Goal: Task Accomplishment & Management: Manage account settings

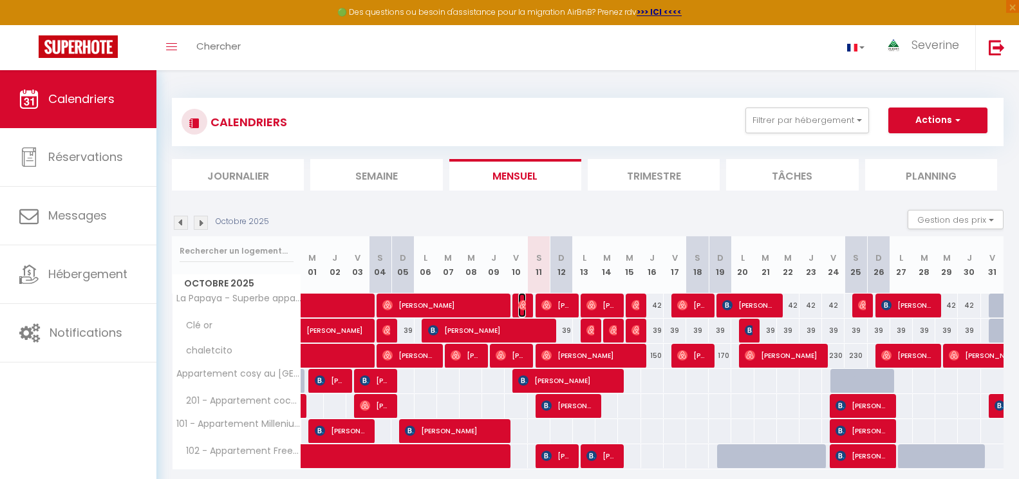
click at [522, 306] on img at bounding box center [523, 305] width 10 height 10
select select "OK"
select select "0"
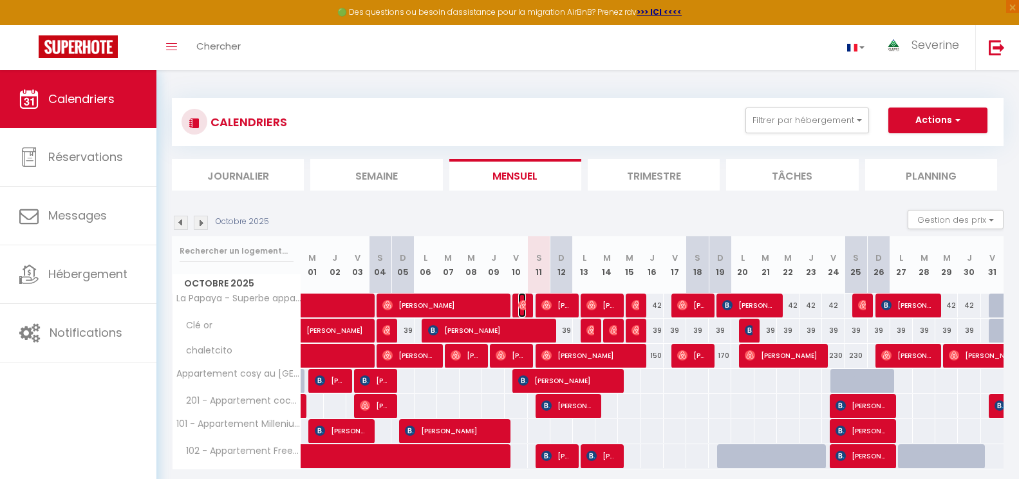
select select "1"
select select
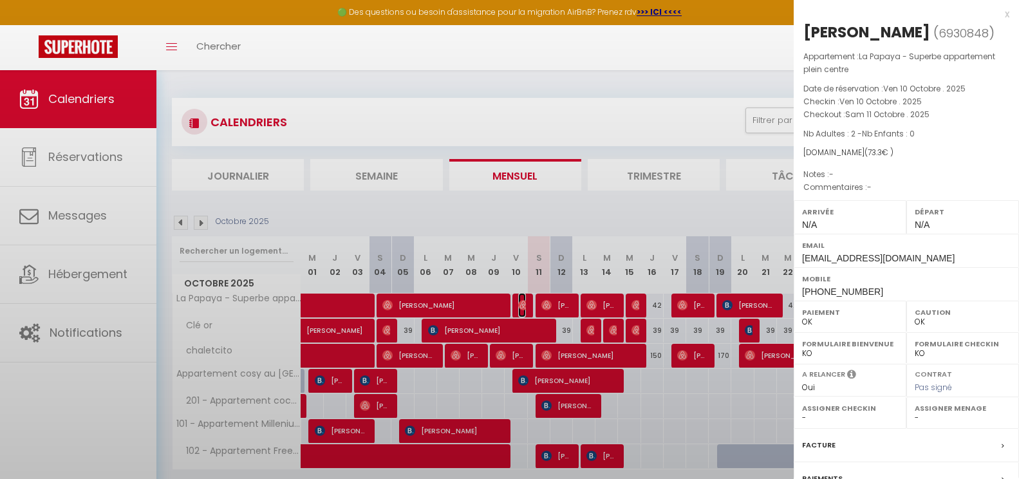
select select "41946"
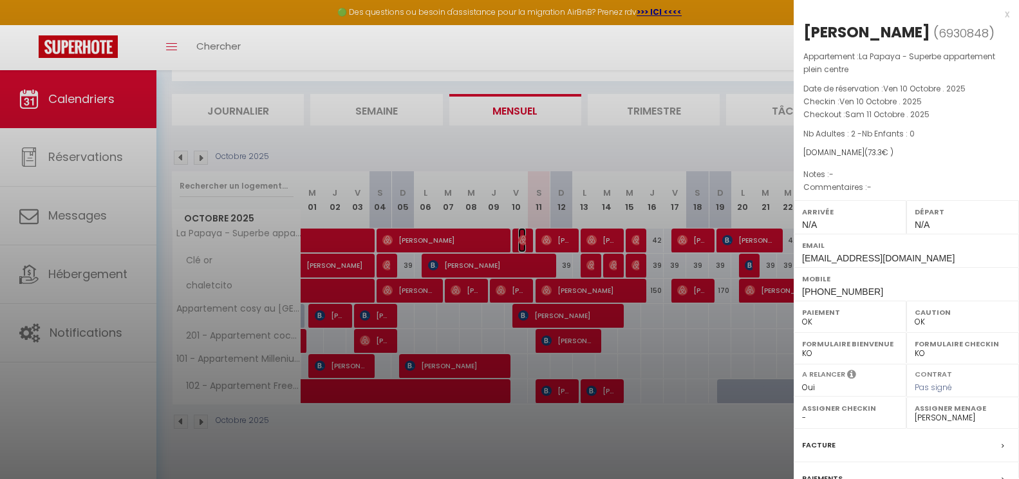
scroll to position [70, 0]
